Goal: Check status: Check status

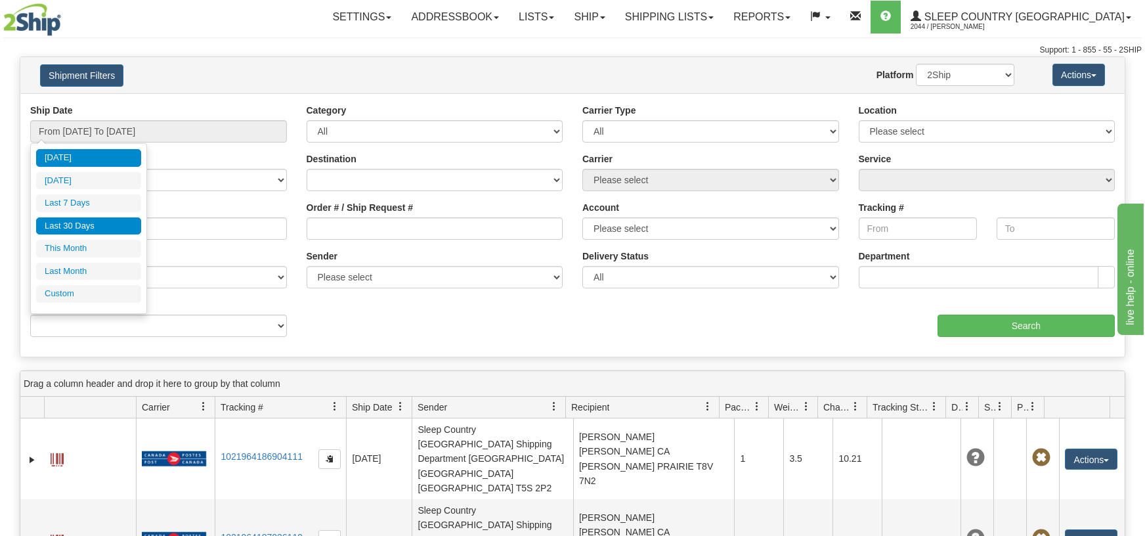
click at [85, 225] on li "Last 30 Days" at bounding box center [88, 226] width 105 height 18
type input "From [DATE] To [DATE]"
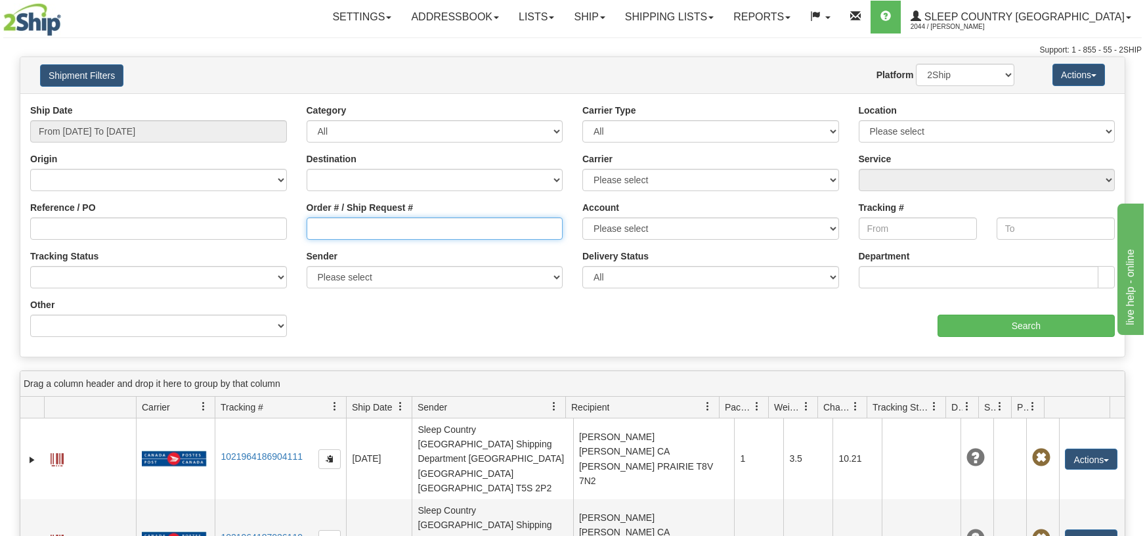
click at [312, 227] on input "Order # / Ship Request #" at bounding box center [434, 228] width 257 height 22
paste input "9002H983235"
type input "9002H983235"
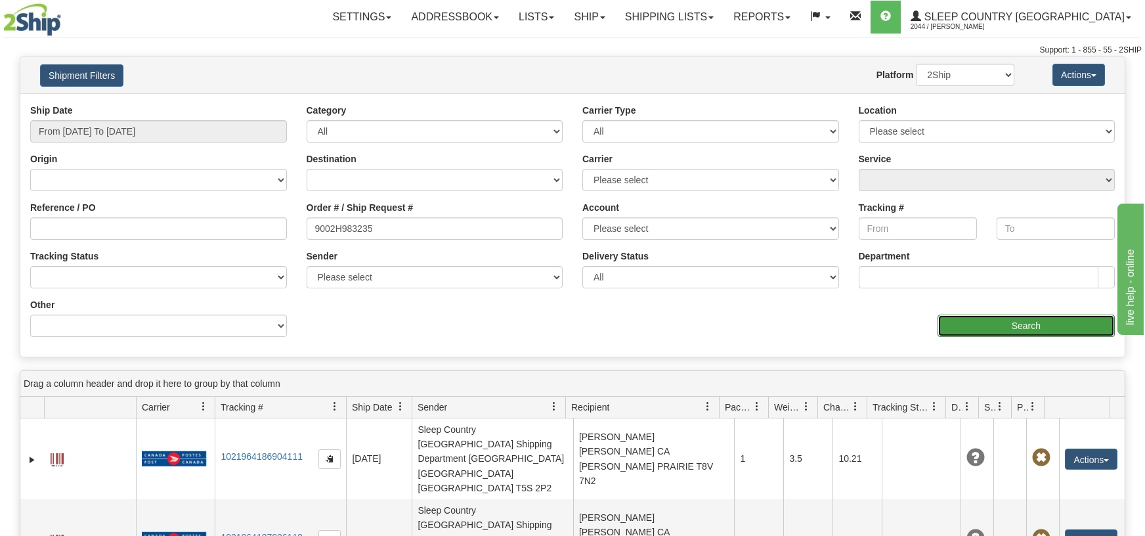
click at [1024, 329] on input "Search" at bounding box center [1025, 325] width 177 height 22
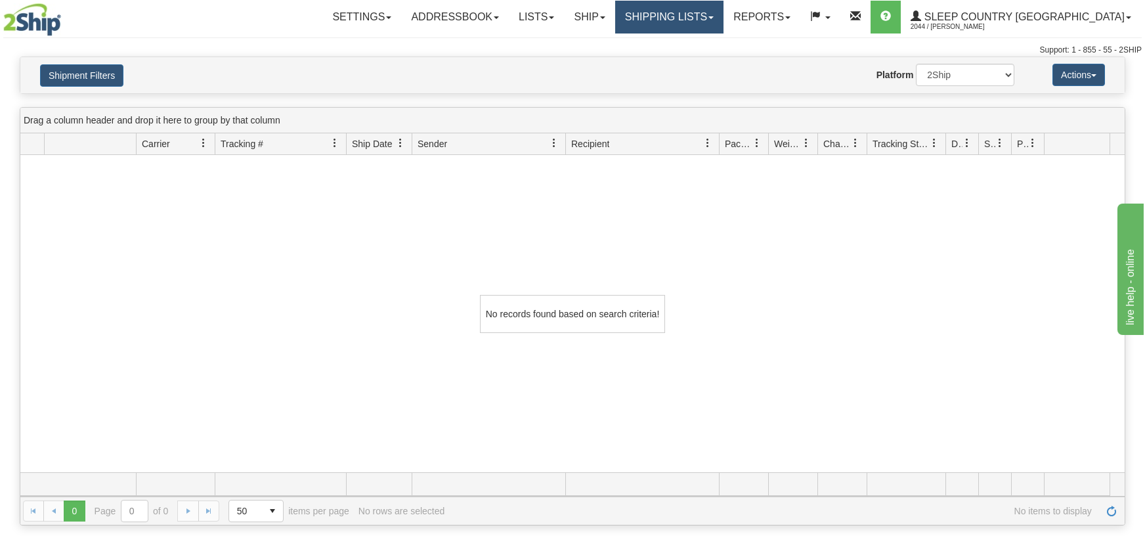
click at [723, 13] on link "Shipping lists" at bounding box center [669, 17] width 108 height 33
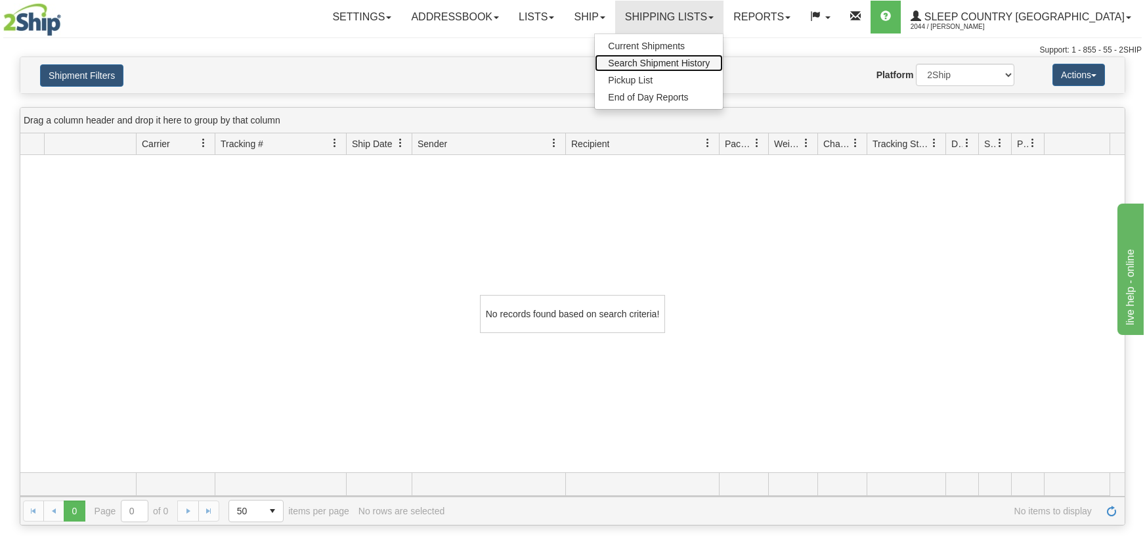
click at [709, 62] on span "Search Shipment History" at bounding box center [659, 63] width 102 height 11
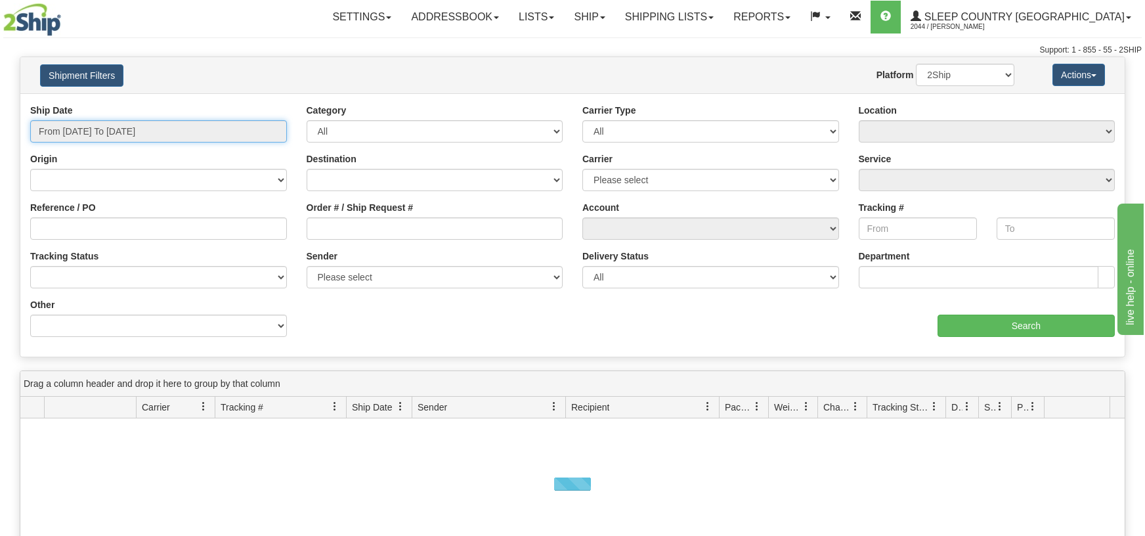
click at [281, 131] on input "From [DATE] To [DATE]" at bounding box center [158, 131] width 257 height 22
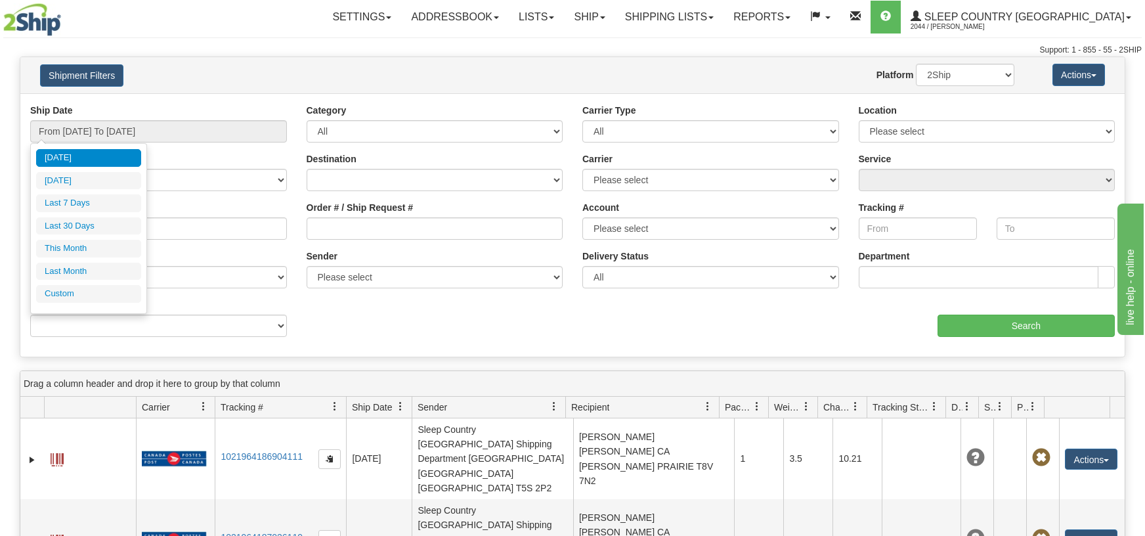
click at [94, 226] on li "Last 30 Days" at bounding box center [88, 226] width 105 height 18
type input "From [DATE] To [DATE]"
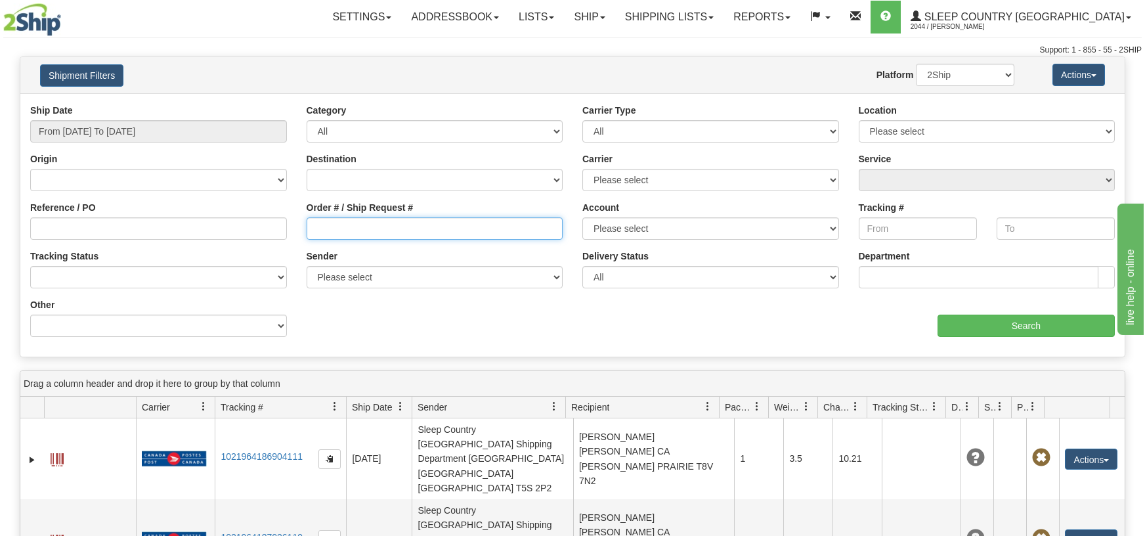
drag, startPoint x: 310, startPoint y: 227, endPoint x: 324, endPoint y: 299, distance: 72.7
click at [310, 228] on input "Order # / Ship Request #" at bounding box center [434, 228] width 257 height 22
paste input "9000I020391"
type input "9000I020391"
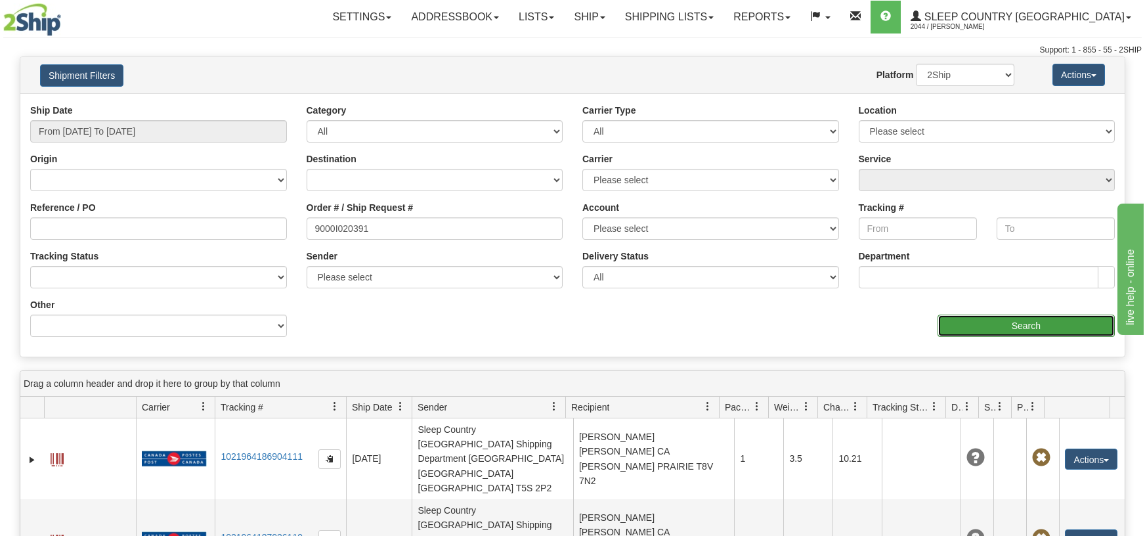
click at [1025, 324] on input "Search" at bounding box center [1025, 325] width 177 height 22
